Goal: Use online tool/utility: Utilize a website feature to perform a specific function

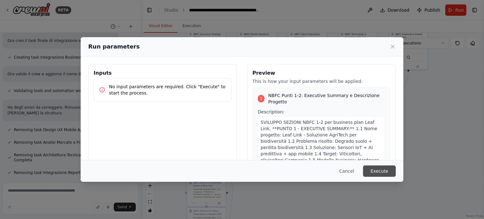
click at [387, 166] on button "Execute" at bounding box center [379, 170] width 33 height 11
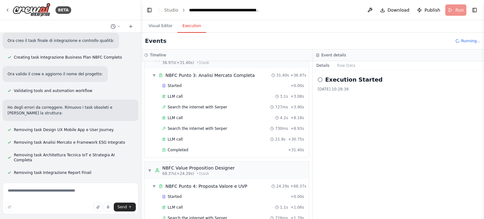
scroll to position [339, 0]
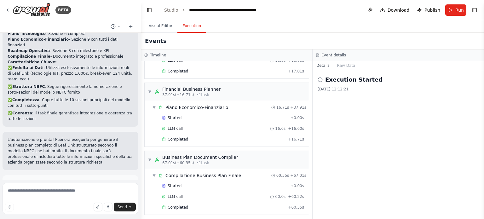
click at [56, 209] on span "Improve automation" at bounding box center [73, 211] width 38 height 5
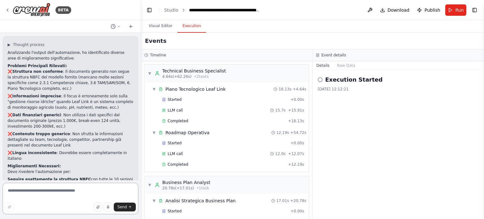
click at [50, 192] on textarea at bounding box center [71, 198] width 136 height 31
type textarea "**********"
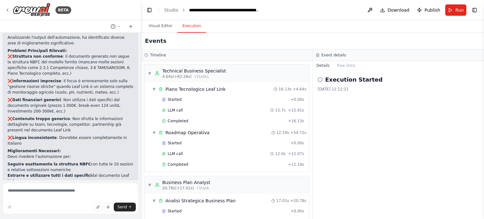
scroll to position [752, 0]
